Goal: Task Accomplishment & Management: Use online tool/utility

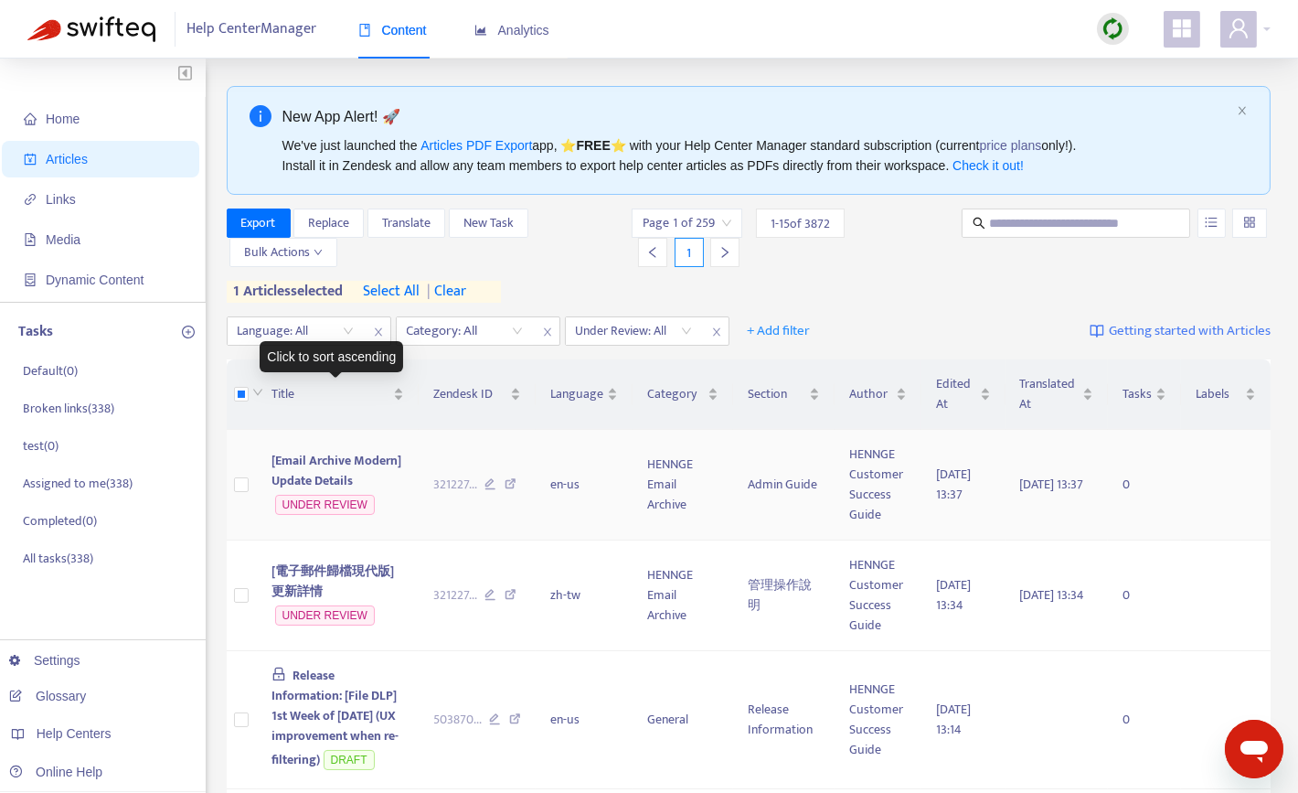
click at [308, 473] on span "[Email Archive Modern] Update Details" at bounding box center [337, 470] width 130 height 41
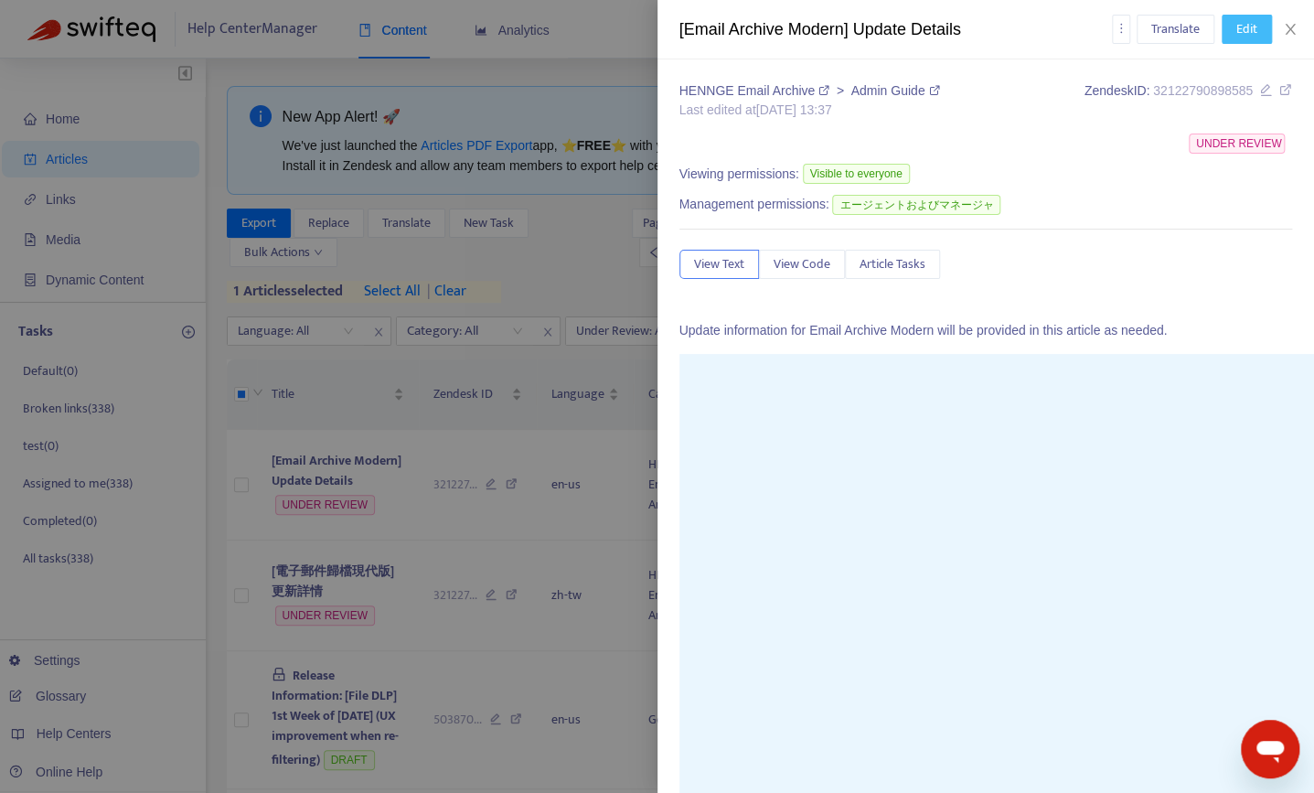
click at [1225, 38] on button "Edit" at bounding box center [1247, 29] width 50 height 29
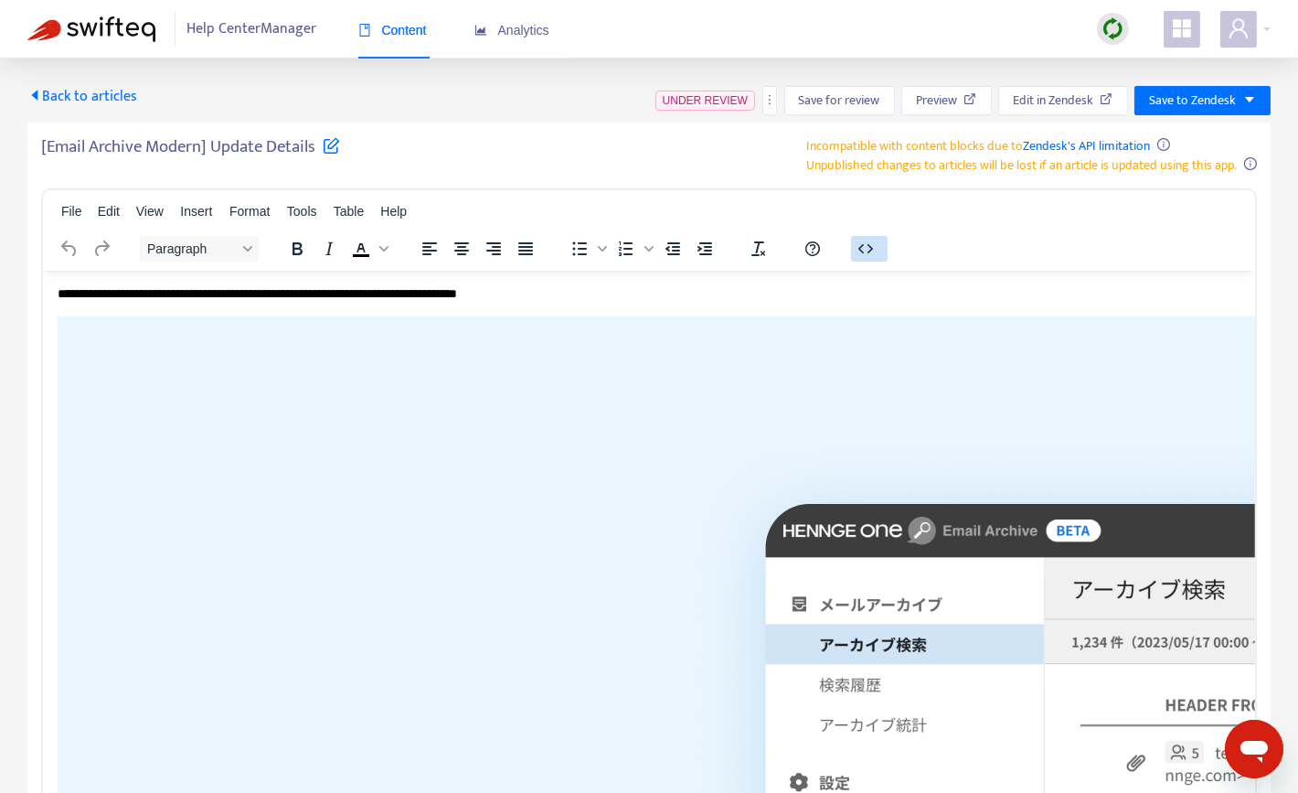
click at [869, 237] on button "button" at bounding box center [869, 249] width 37 height 26
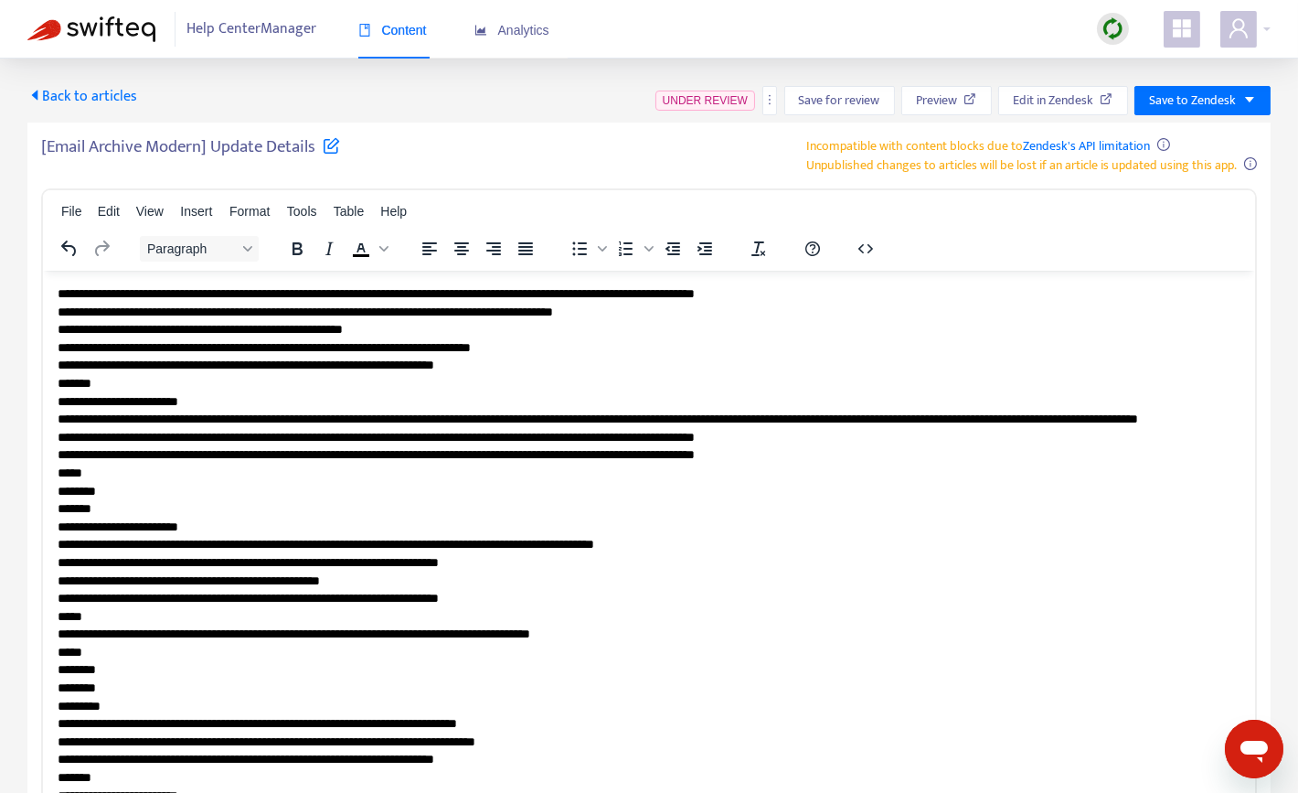
click at [1080, 99] on span "Edit in Zendesk" at bounding box center [1053, 101] width 80 height 20
click at [775, 100] on icon "more" at bounding box center [770, 99] width 13 height 13
click at [785, 132] on span "Rollback from Zendesk" at bounding box center [840, 136] width 121 height 21
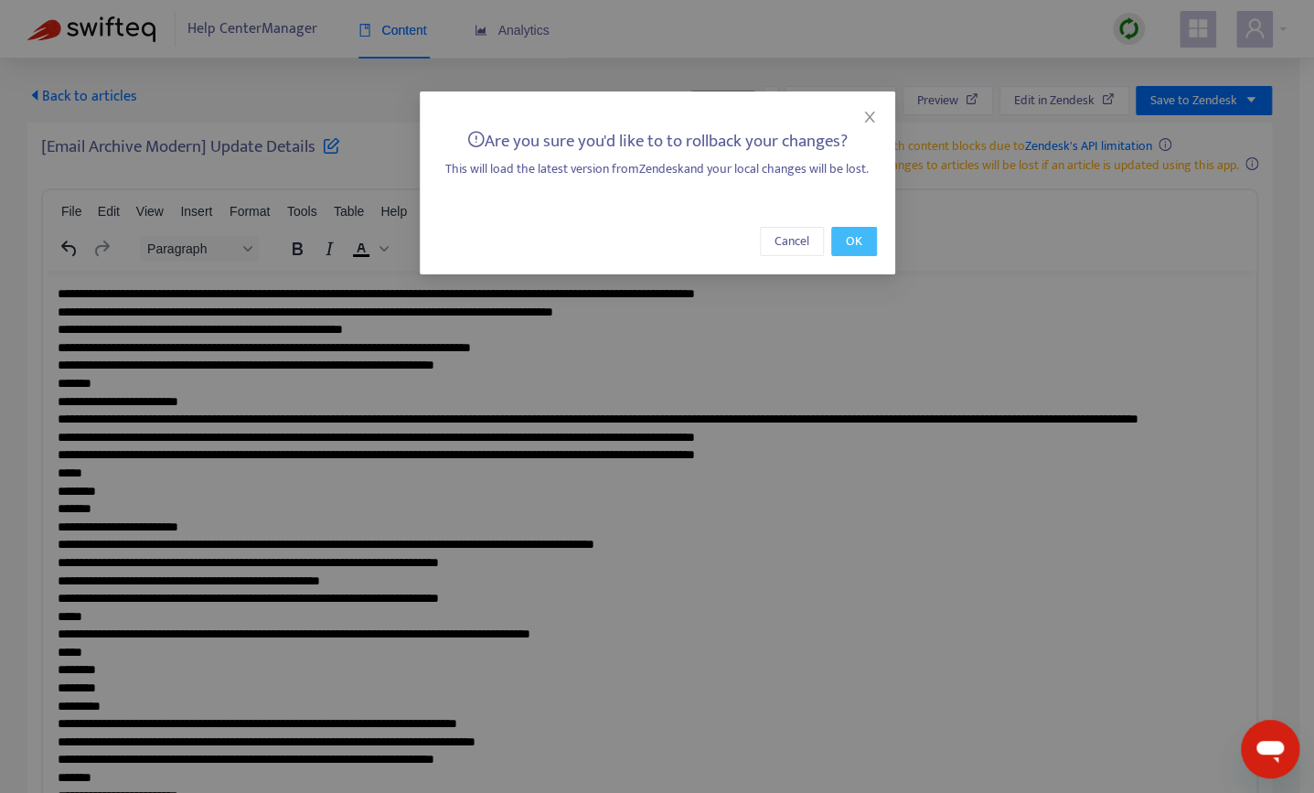
click at [849, 233] on span "OK" at bounding box center [854, 241] width 16 height 20
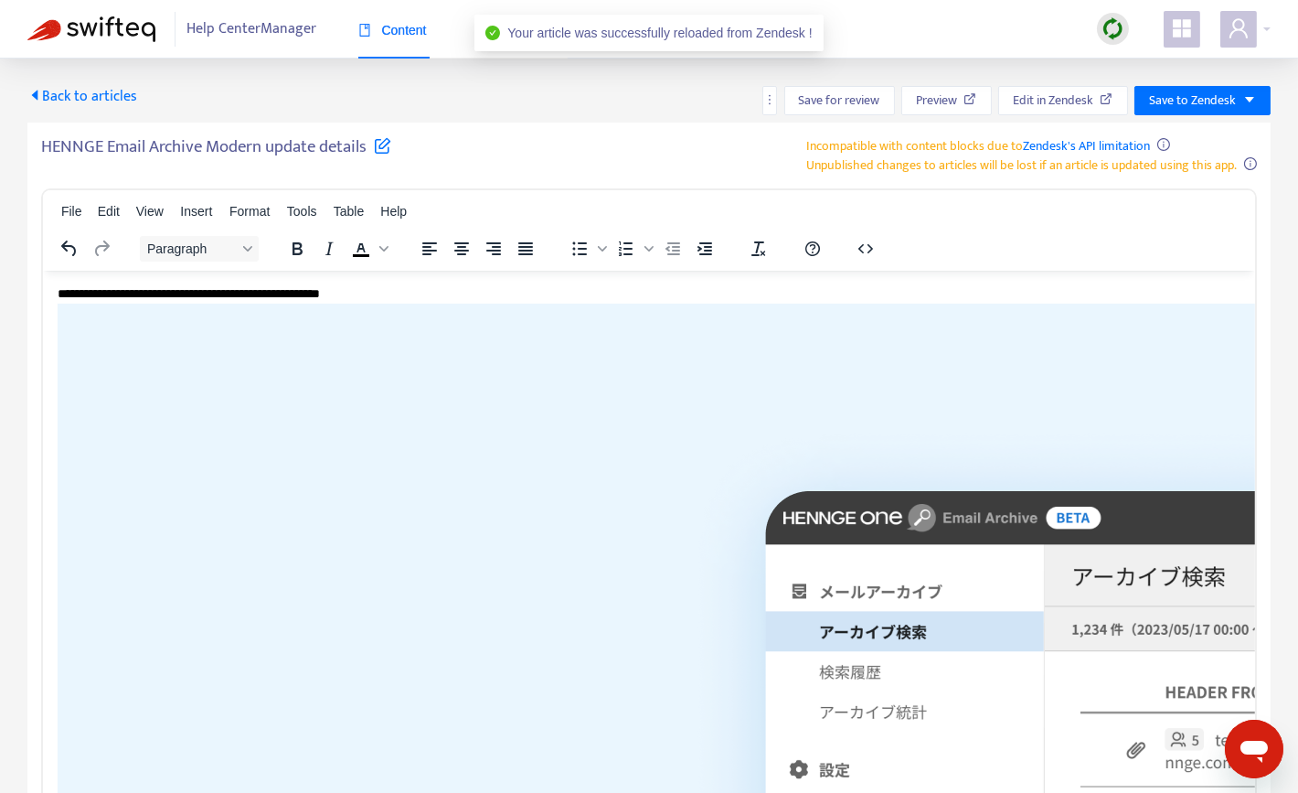
click at [79, 100] on span "Back to articles" at bounding box center [82, 96] width 110 height 25
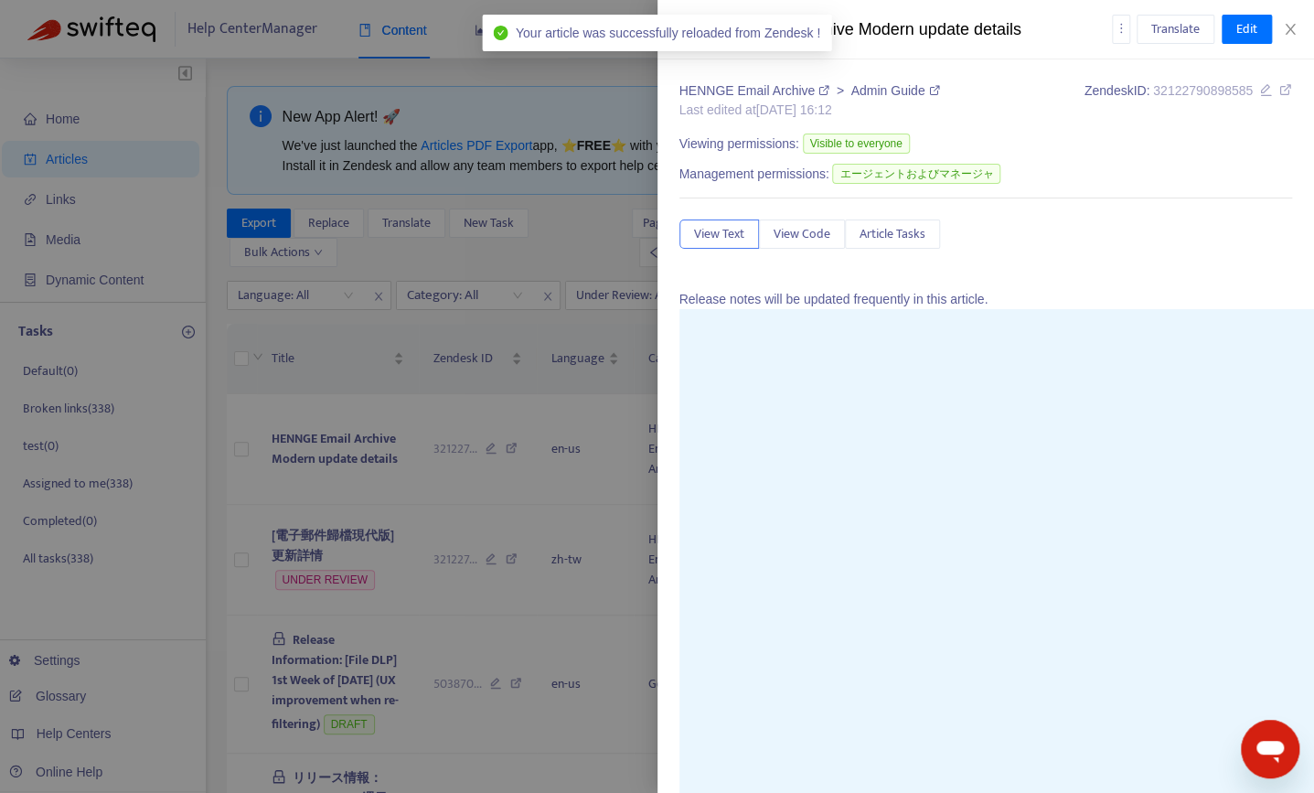
click at [385, 462] on div at bounding box center [657, 396] width 1314 height 793
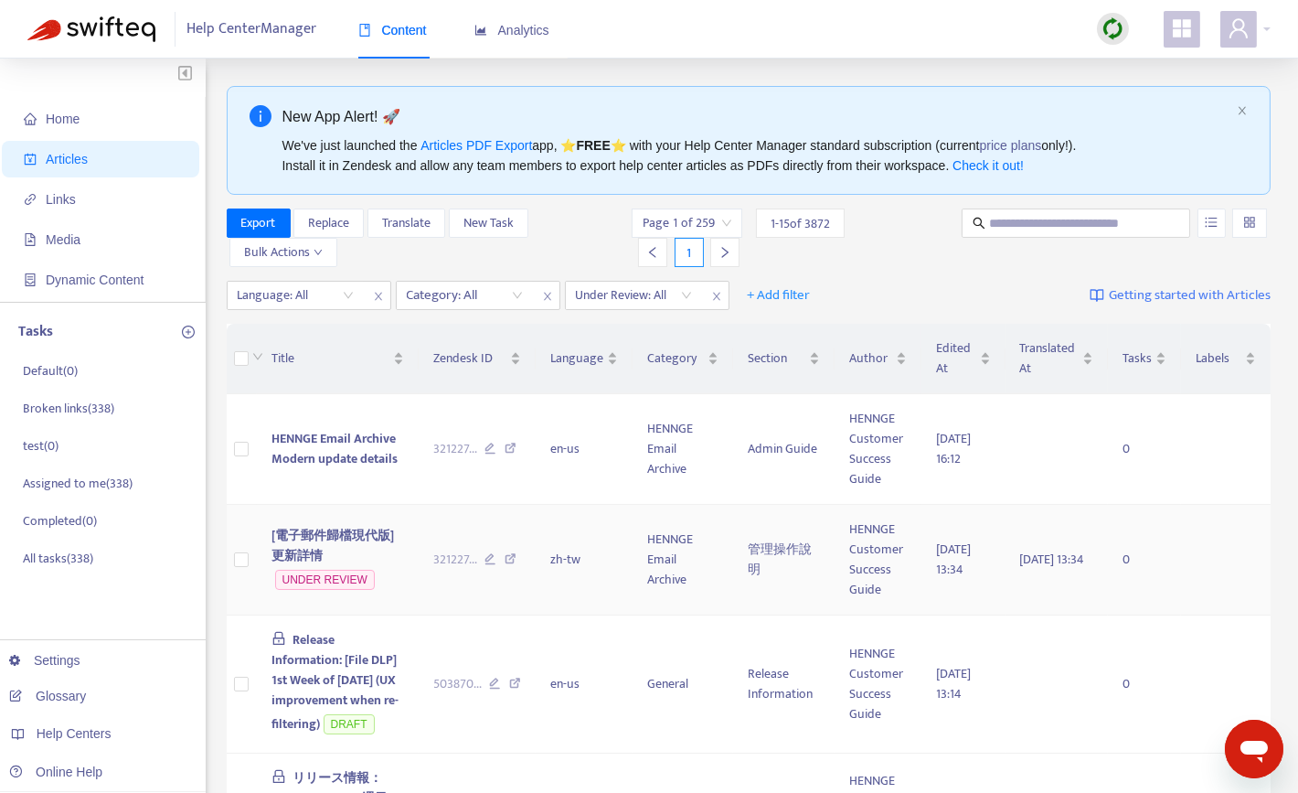
click at [318, 533] on span "[電子郵件歸檔現代版] 更新詳情" at bounding box center [333, 545] width 123 height 41
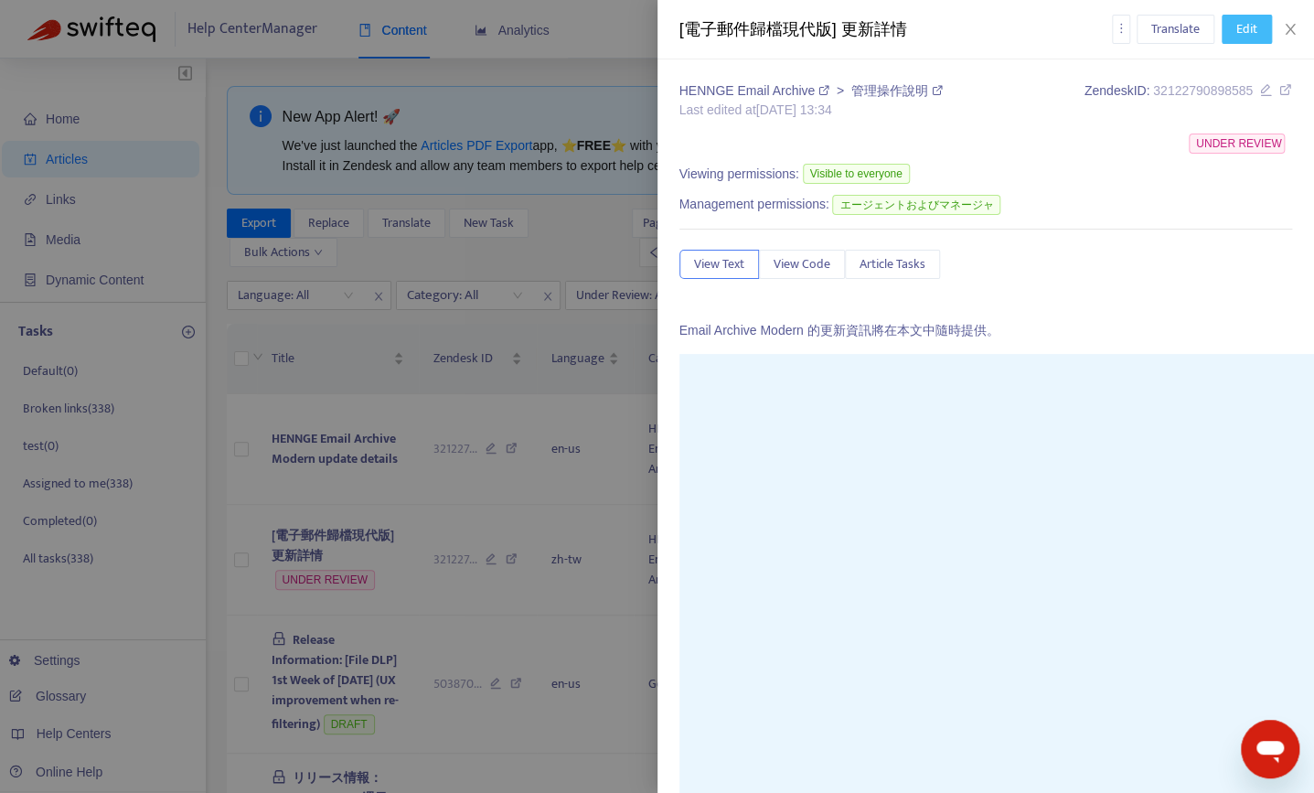
click at [1241, 18] on button "Edit" at bounding box center [1247, 29] width 50 height 29
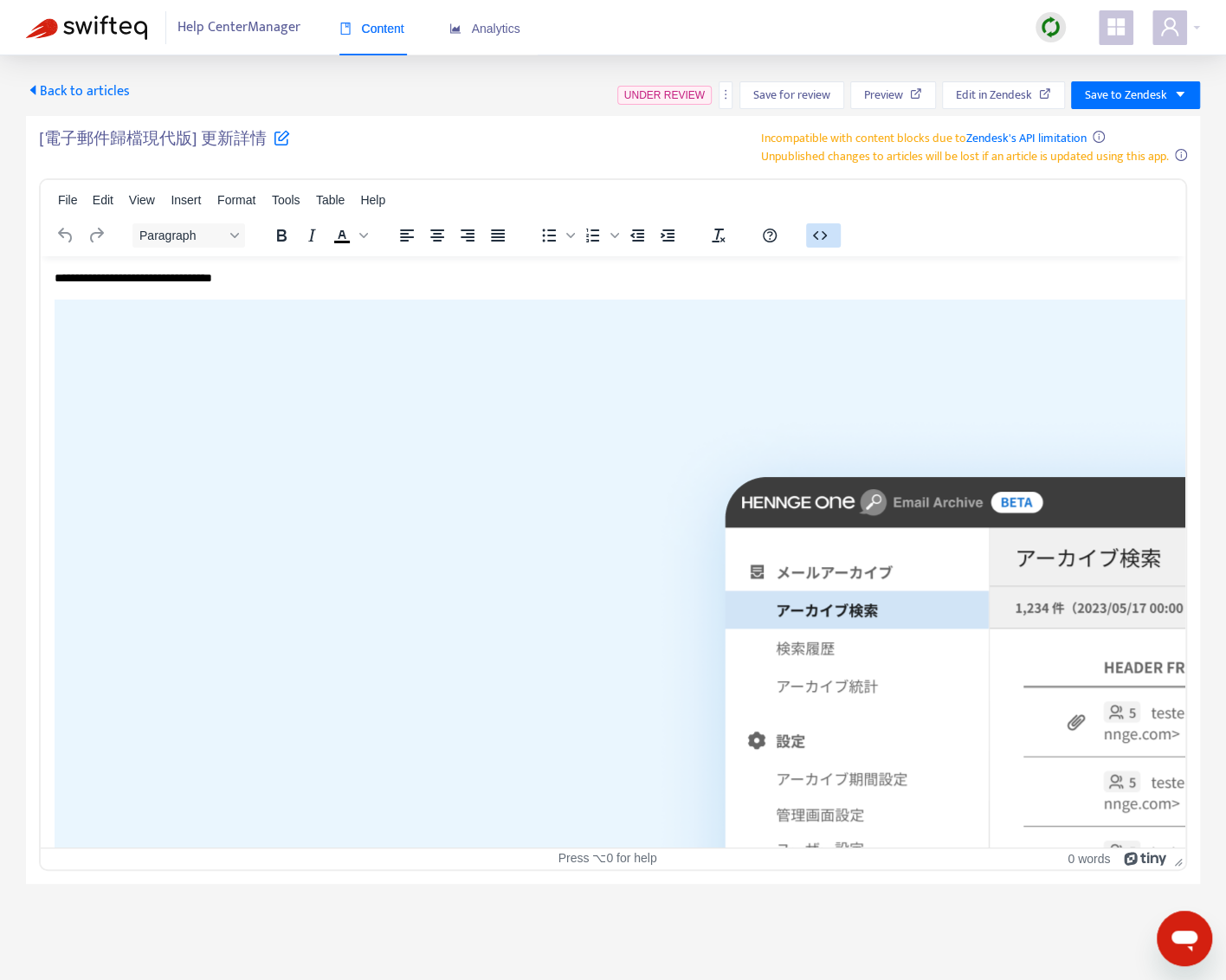
click at [812, 227] on icon "button" at bounding box center [820, 236] width 21 height 21
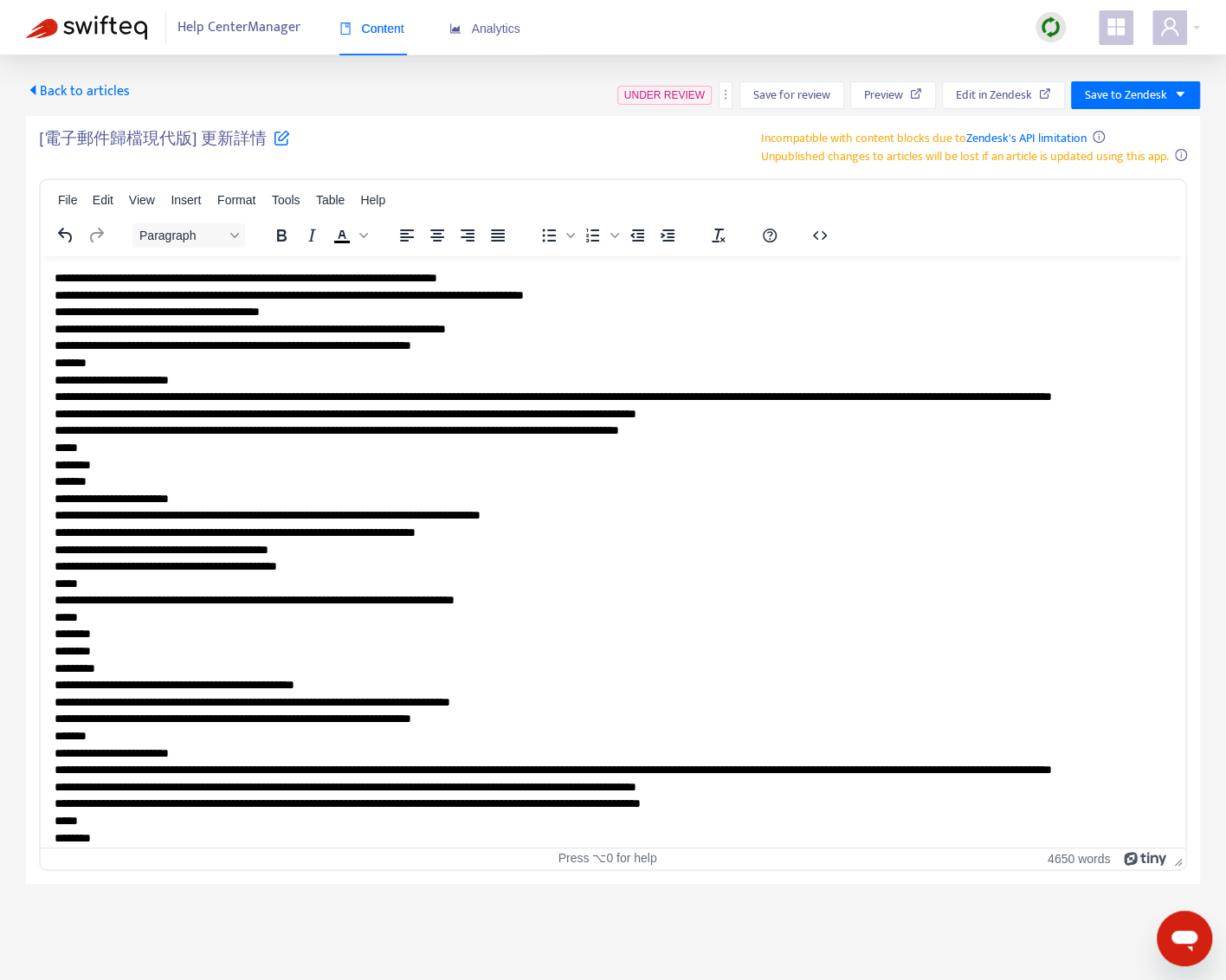
click at [1017, 97] on span "Edit in Zendesk" at bounding box center [994, 96] width 76 height 19
click at [723, 92] on icon "more" at bounding box center [725, 94] width 12 height 12
click at [741, 126] on span "Rollback from Zendesk" at bounding box center [791, 129] width 115 height 20
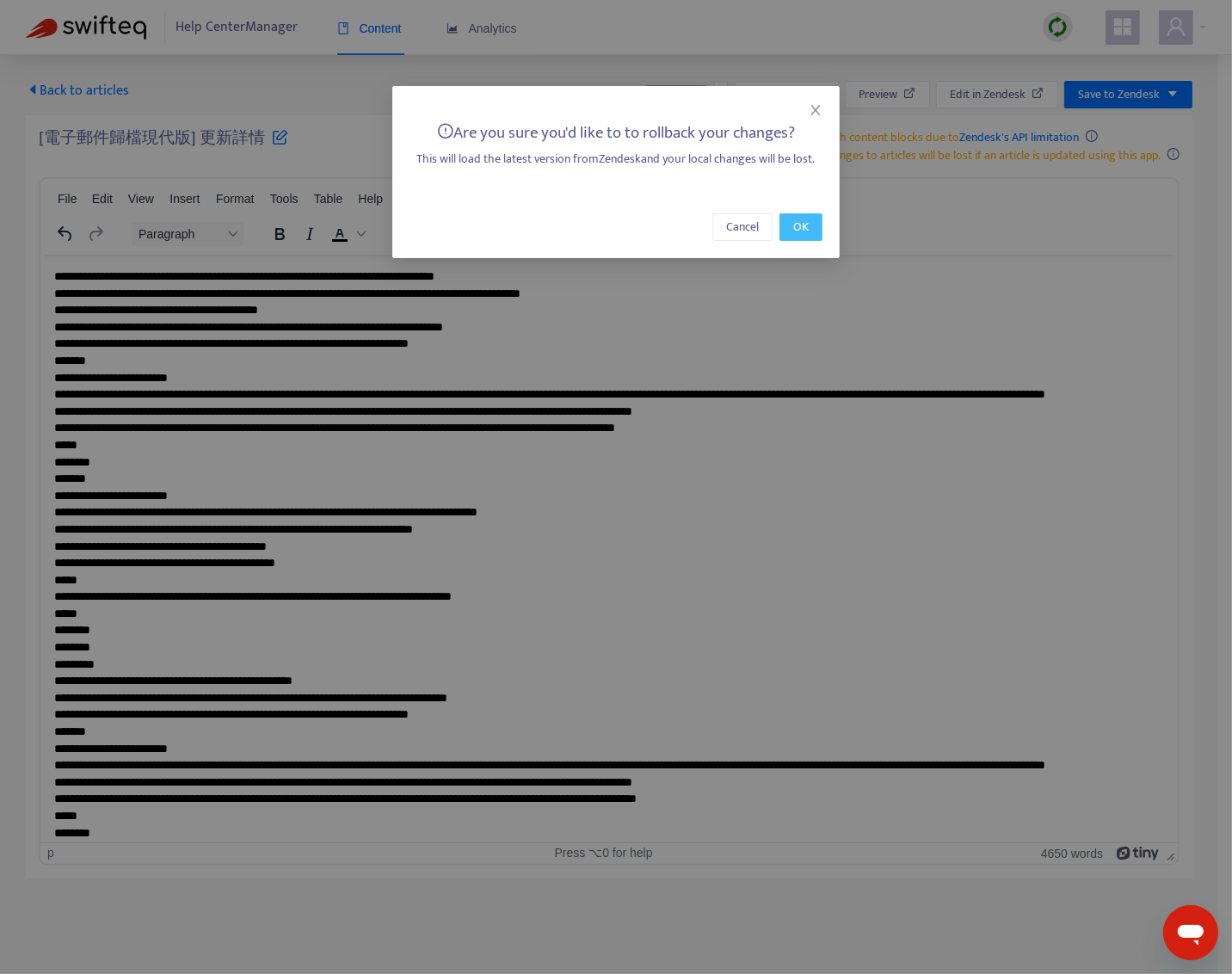
click at [786, 226] on button "OK" at bounding box center [801, 227] width 43 height 27
